Goal: Task Accomplishment & Management: Use online tool/utility

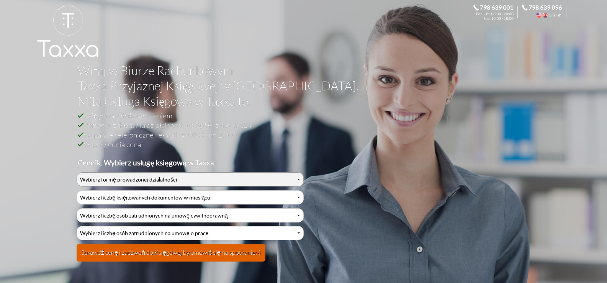
click at [134, 181] on select "Wybierz formę prowadzonej działalności Działalność jednoosobowa Działalność jed…" at bounding box center [190, 179] width 227 height 14
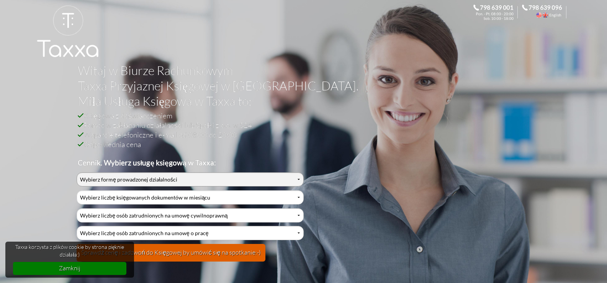
select select "0"
click at [77, 172] on select "Wybierz formę prowadzonej działalności Działalność jednoosobowa Działalność jed…" at bounding box center [190, 179] width 227 height 14
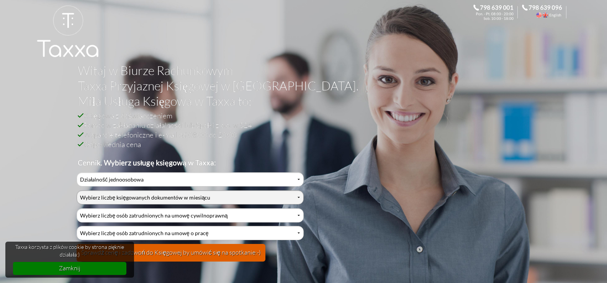
click at [124, 196] on select "Wybierz liczbę księgowanych dokumentów w miesiącu 0-1 2-3 4-5 6-10 11-20 21-30 …" at bounding box center [190, 197] width 227 height 14
select select "6"
click at [77, 190] on select "Wybierz liczbę księgowanych dokumentów w miesiącu 0-1 2-3 4-5 6-10 11-20 21-30 …" at bounding box center [190, 197] width 227 height 14
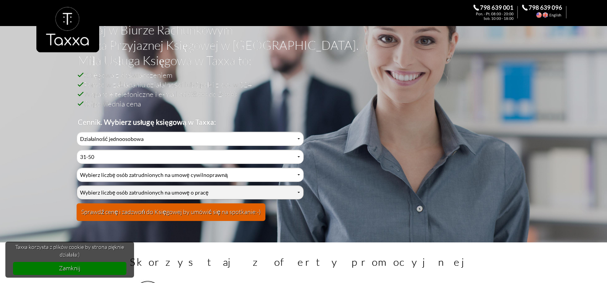
scroll to position [77, 0]
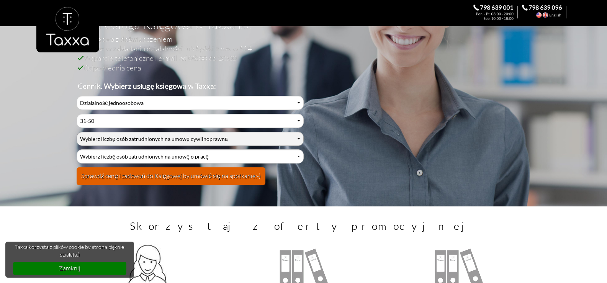
click at [127, 138] on select "Wybierz liczbę osób zatrudnionych na umowę cywilnoprawną 0 1 2 3 4 5 6 7 8 9 10…" at bounding box center [190, 139] width 227 height 14
select select "0"
click at [77, 132] on select "Wybierz liczbę osób zatrudnionych na umowę cywilnoprawną 0 1 2 3 4 5 6 7 8 9 10…" at bounding box center [190, 139] width 227 height 14
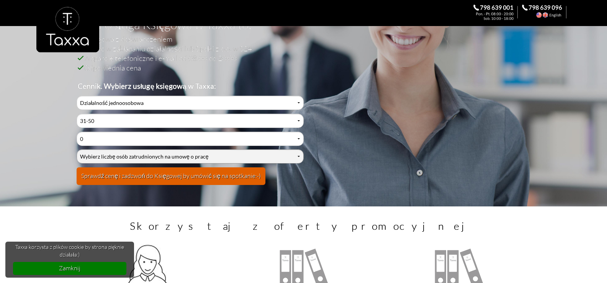
click at [122, 156] on select "Wybierz liczbę osób zatrudnionych na umowę o pracę 0 1 2 3 4 5 6 7 8 9 10 11 12…" at bounding box center [190, 156] width 227 height 14
select select "1"
click at [77, 149] on select "Wybierz liczbę osób zatrudnionych na umowę o pracę 0 1 2 3 4 5 6 7 8 9 10 11 12…" at bounding box center [190, 156] width 227 height 14
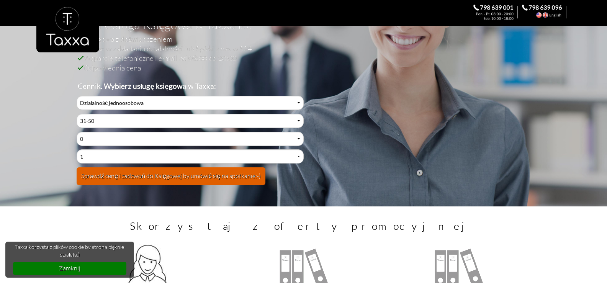
click at [191, 165] on form "Wybierz formę prowadzonej działalności Działalność jednoosobowa Działalność jed…" at bounding box center [190, 143] width 227 height 94
click at [193, 175] on button "Sprawdź cenę i zadzwoń do Księgowej by umówić się na spotkanie:-)" at bounding box center [171, 176] width 189 height 18
